Goal: Task Accomplishment & Management: Complete application form

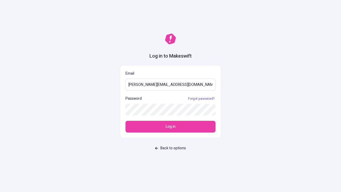
type input "[PERSON_NAME][EMAIL_ADDRESS][DOMAIN_NAME]"
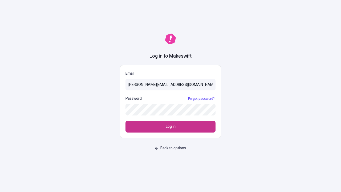
click at [171, 127] on span "Log in" at bounding box center [171, 127] width 10 height 6
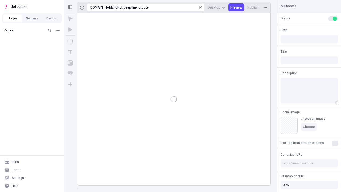
type input "/deep-link-utpote"
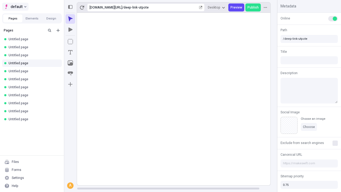
click at [15, 7] on span "default" at bounding box center [17, 6] width 12 height 6
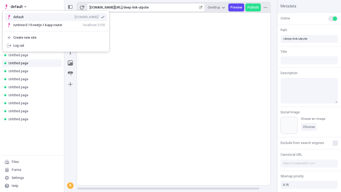
click at [56, 38] on div "Create new site" at bounding box center [59, 37] width 92 height 4
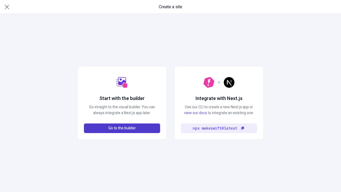
click at [122, 128] on span "Go to the builder" at bounding box center [121, 128] width 27 height 6
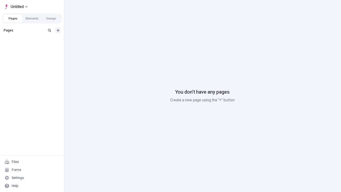
click at [58, 30] on icon "Add new" at bounding box center [58, 30] width 3 height 3
click at [86, 41] on span "Blank page" at bounding box center [89, 41] width 33 height 4
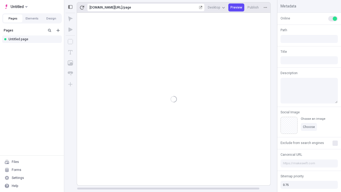
type input "/page"
click at [254, 7] on span "Publish" at bounding box center [253, 7] width 11 height 4
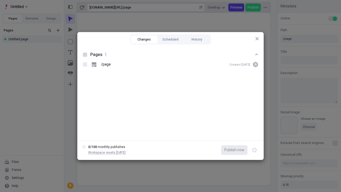
click at [144, 39] on button "Changes" at bounding box center [144, 39] width 26 height 8
click at [85, 55] on div at bounding box center [85, 55] width 4 height 4
checkbox input "true"
click at [255, 150] on icon "button" at bounding box center [254, 150] width 1 height 2
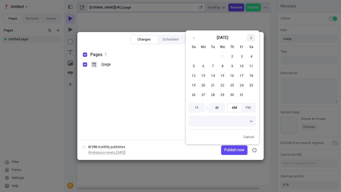
click at [251, 38] on icon "Go to next month" at bounding box center [251, 37] width 3 height 3
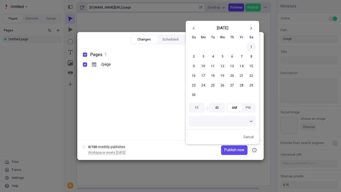
click at [251, 47] on button "1" at bounding box center [252, 47] width 10 height 10
click at [226, 150] on span "Publish on [DATE]" at bounding box center [230, 150] width 30 height 6
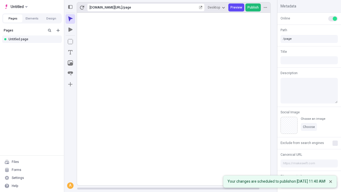
click at [254, 7] on span "Publish" at bounding box center [253, 7] width 11 height 4
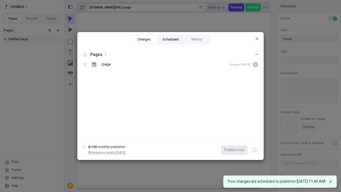
click at [171, 39] on button "Scheduled" at bounding box center [171, 39] width 26 height 8
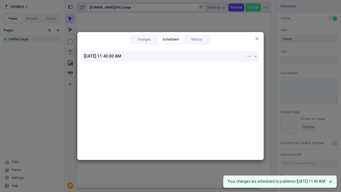
click at [171, 56] on div "[DATE] 11:40:00 AM" at bounding box center [165, 56] width 163 height 6
